Goal: Information Seeking & Learning: Learn about a topic

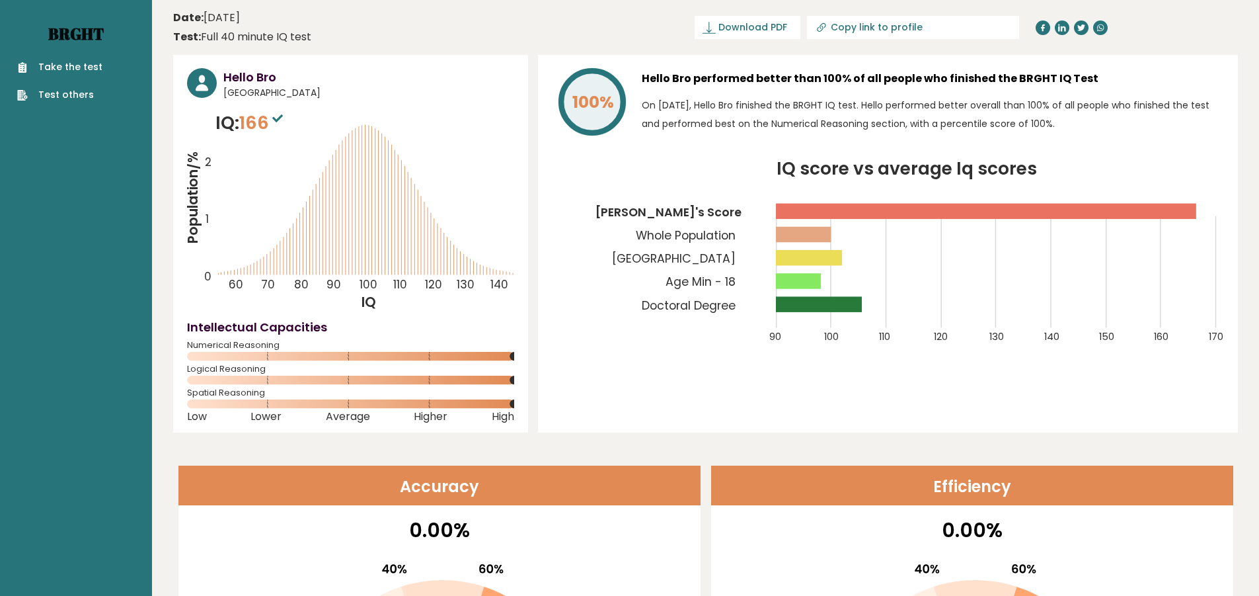
click at [96, 39] on link "Brght" at bounding box center [76, 33] width 56 height 21
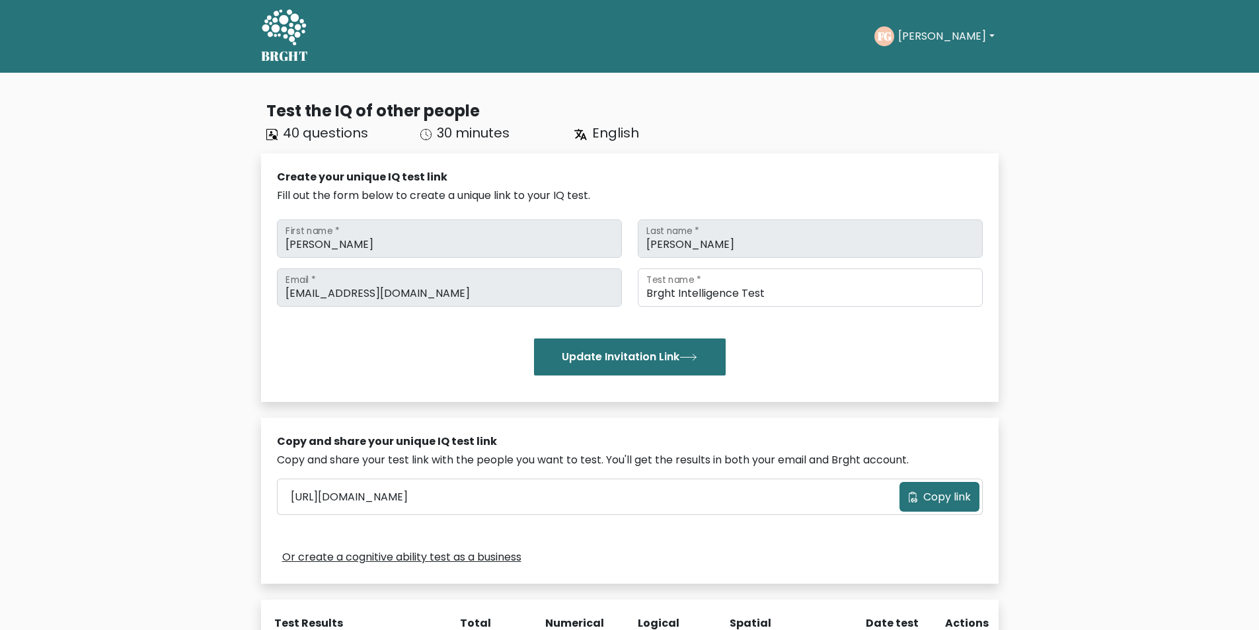
click at [938, 52] on ul "Take the test FG Filippos Dashboard Profile Settings Logout Dashboard Profile S…" at bounding box center [936, 36] width 124 height 41
click at [935, 38] on button "Filippos" at bounding box center [946, 36] width 104 height 17
click at [925, 85] on link "Profile" at bounding box center [927, 85] width 104 height 21
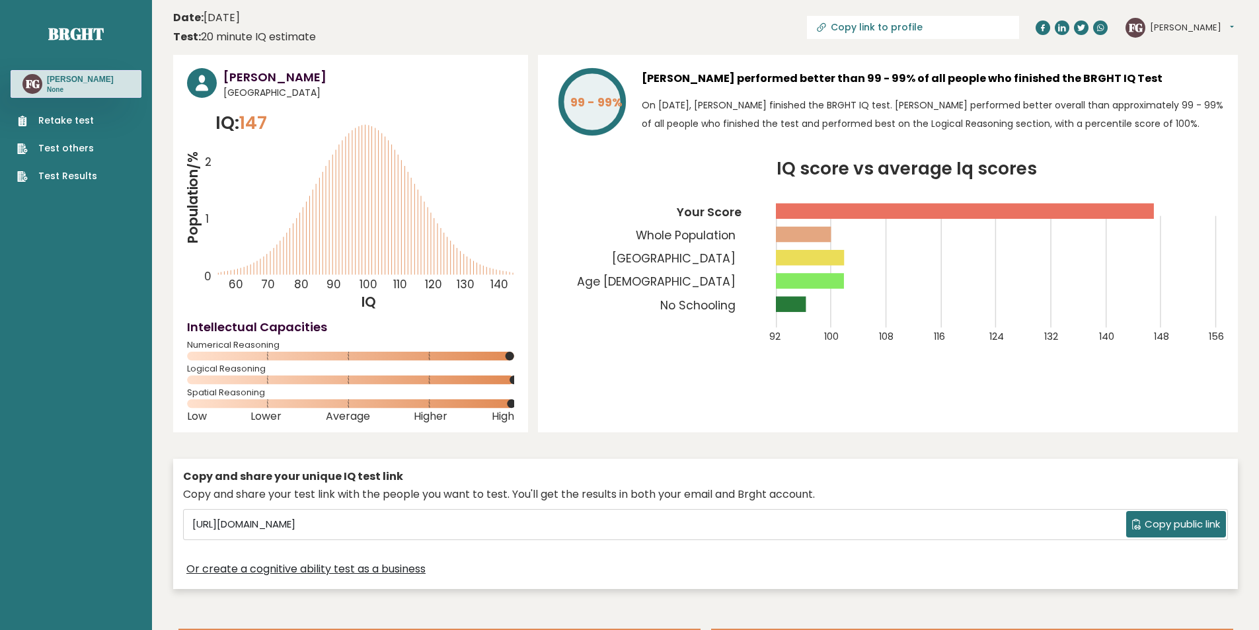
click at [719, 283] on tspan "Age [DEMOGRAPHIC_DATA]" at bounding box center [656, 282] width 159 height 16
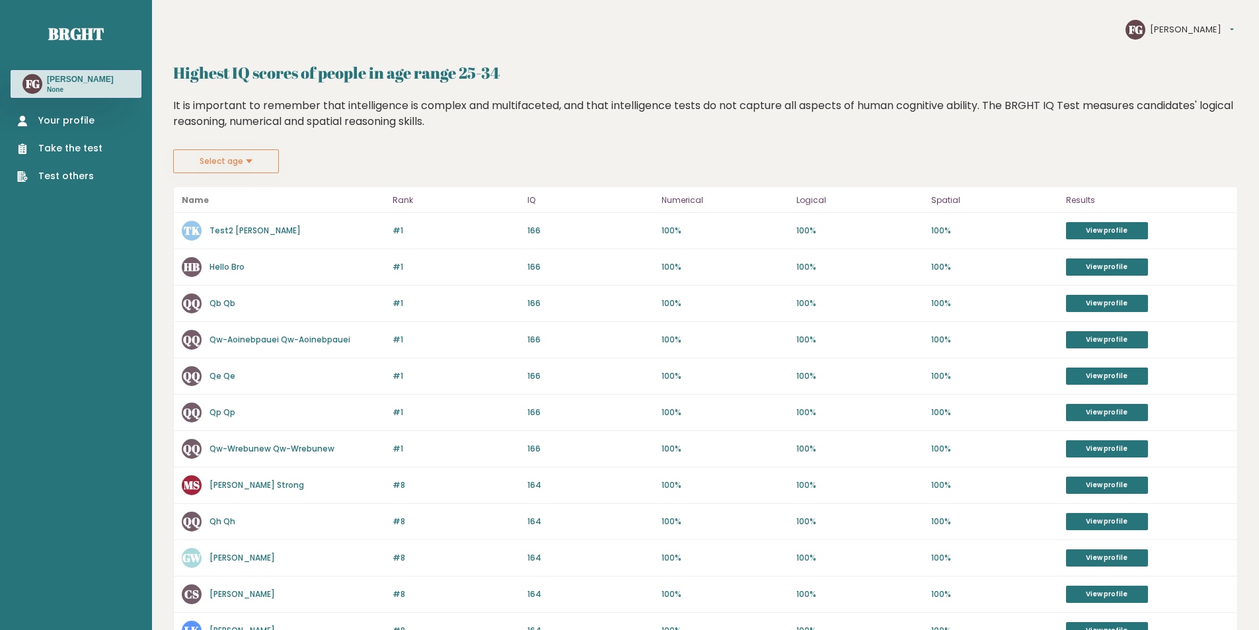
click at [230, 301] on link "Qb Qb" at bounding box center [223, 302] width 26 height 11
click at [219, 415] on link "Qp Qp" at bounding box center [223, 412] width 26 height 11
click at [226, 563] on p "[PERSON_NAME]" at bounding box center [242, 558] width 65 height 12
click at [243, 559] on link "[PERSON_NAME]" at bounding box center [242, 557] width 65 height 11
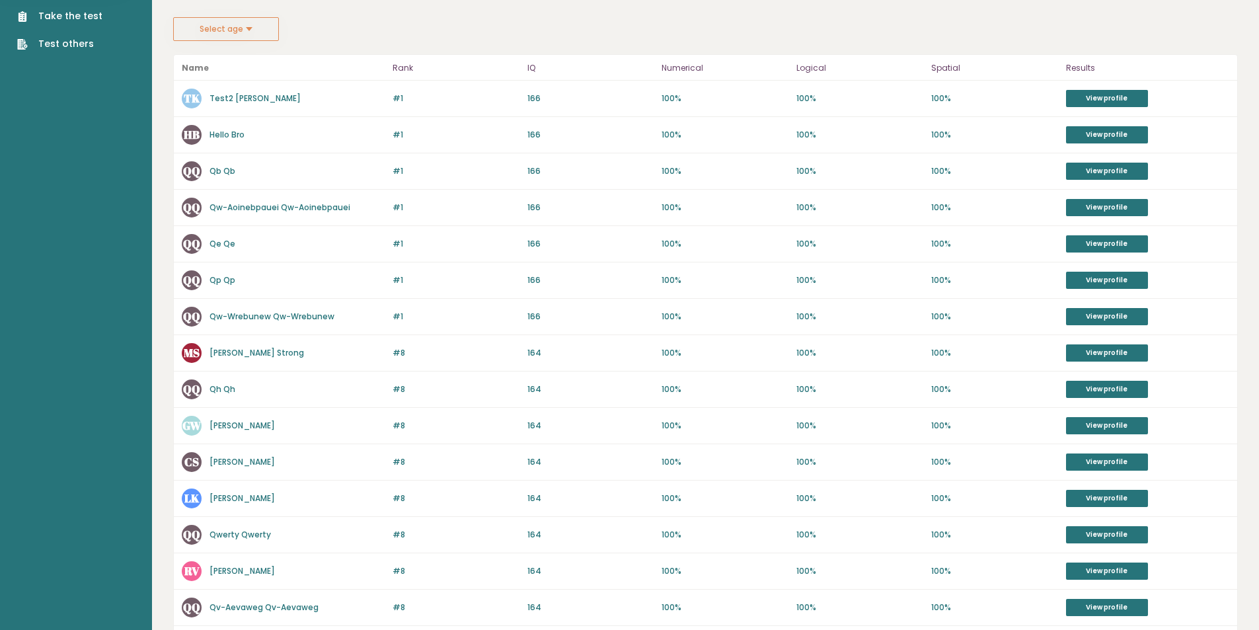
click at [247, 497] on link "Labuko Karacza" at bounding box center [242, 497] width 65 height 11
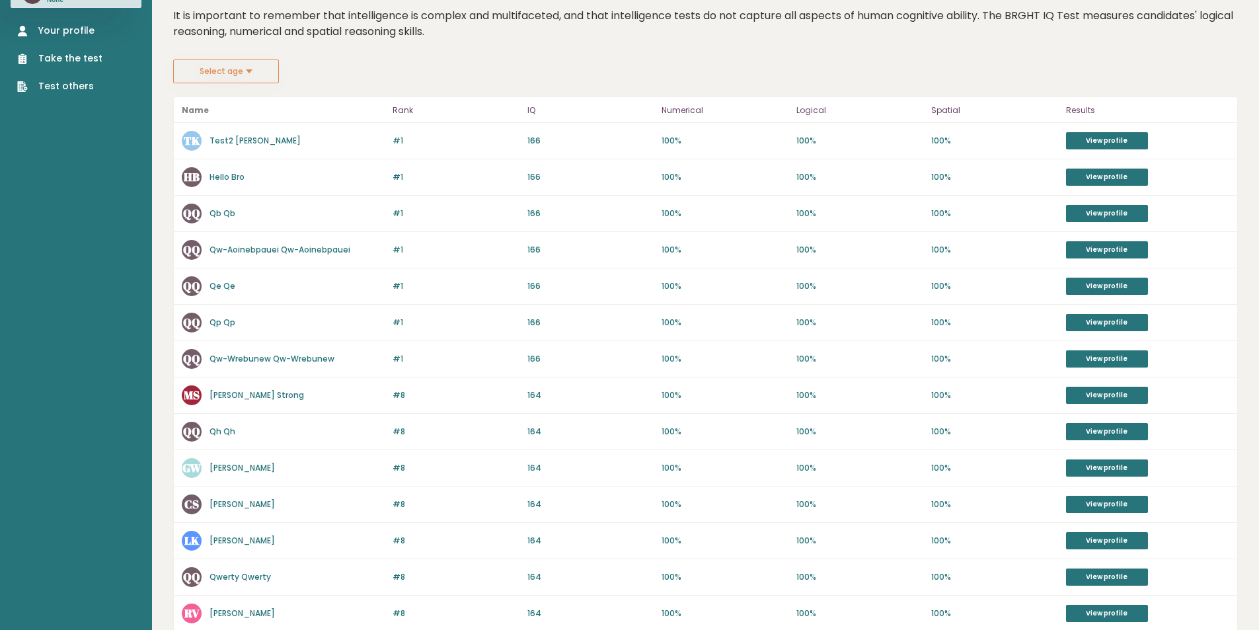
scroll to position [66, 0]
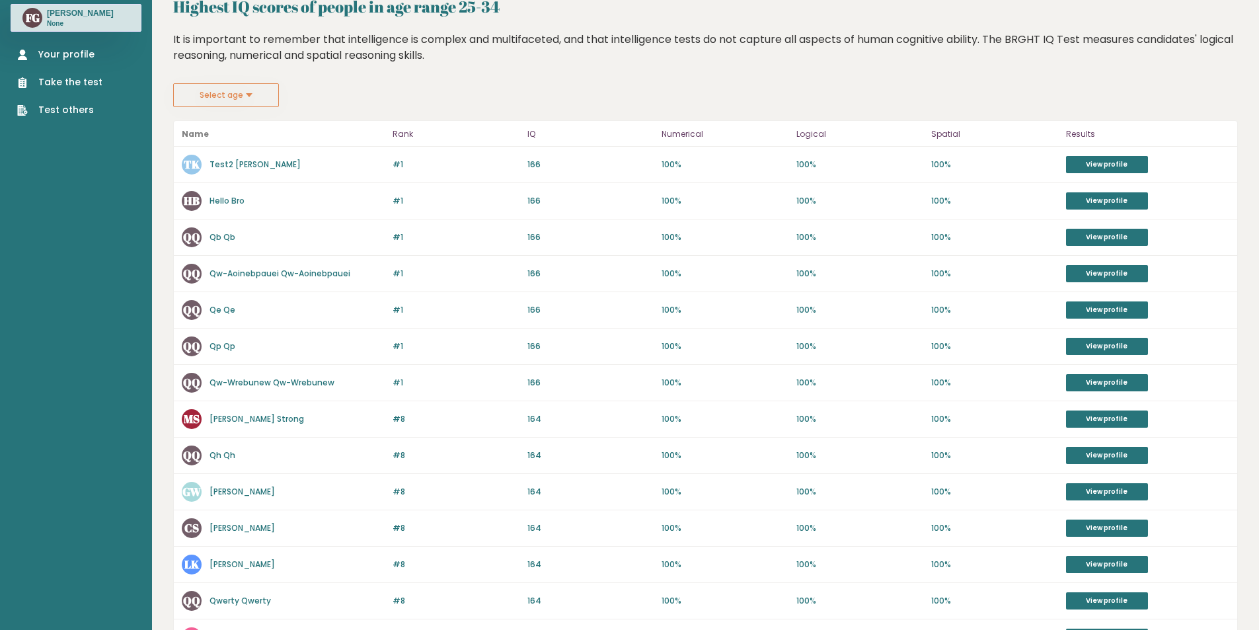
click at [235, 169] on link "Test2 [PERSON_NAME]" at bounding box center [255, 164] width 91 height 11
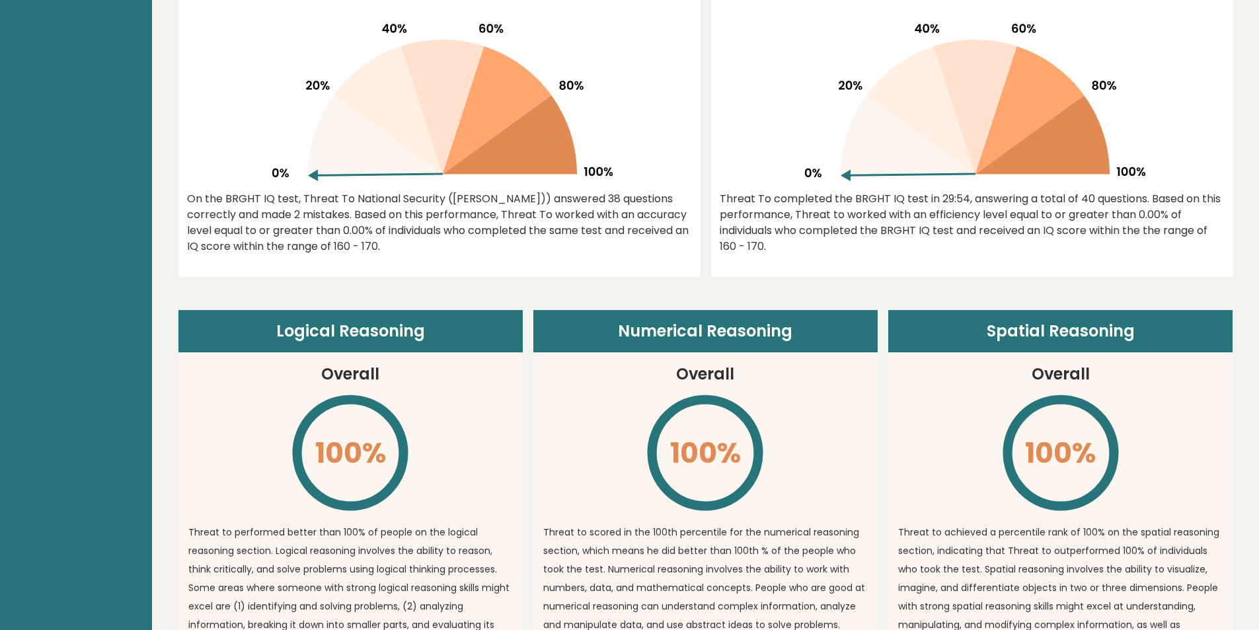
scroll to position [529, 0]
